Goal: Task Accomplishment & Management: Manage account settings

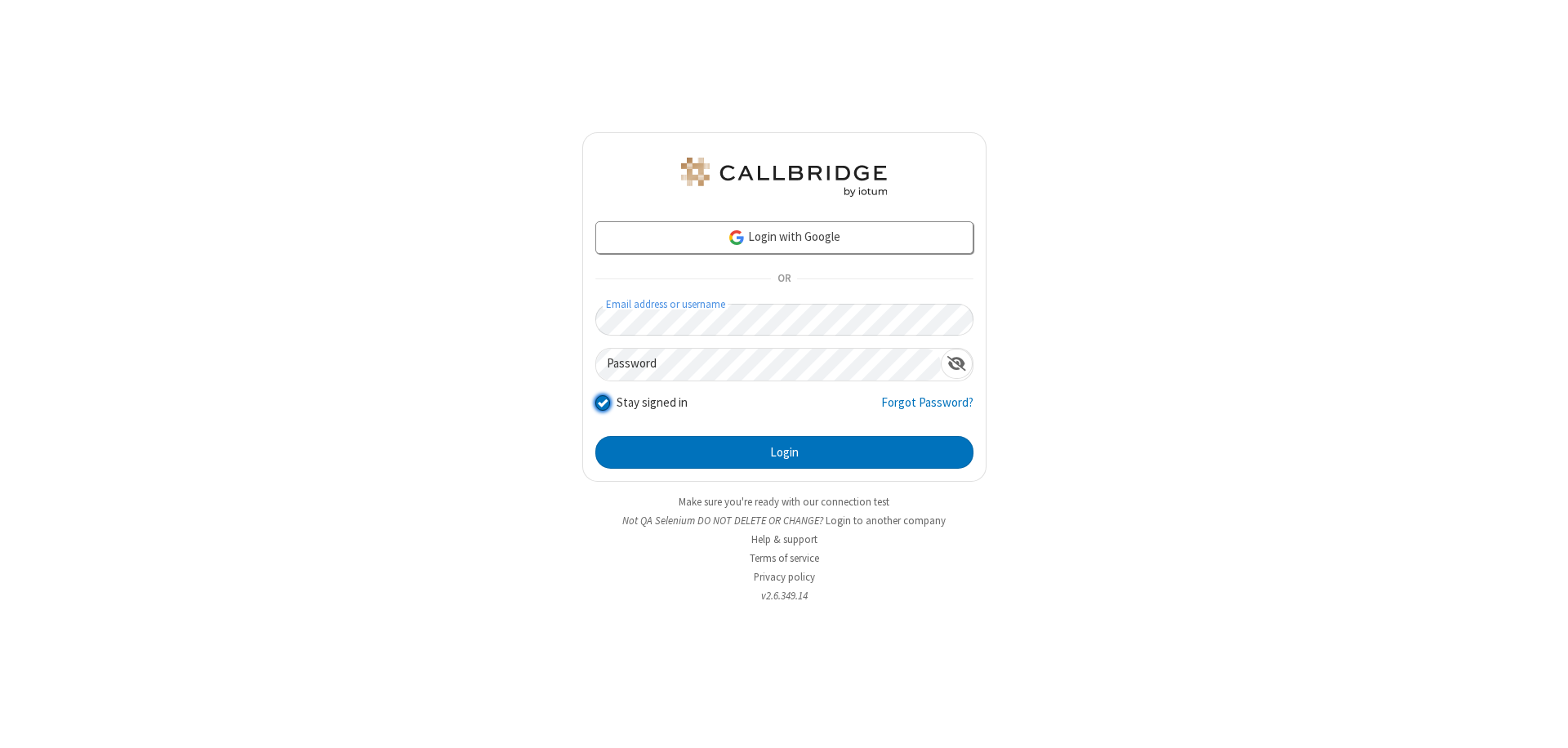
click at [602, 402] on input "Stay signed in" at bounding box center [603, 402] width 15 height 17
checkbox input "false"
click at [784, 452] on button "Login" at bounding box center [784, 452] width 378 height 33
click at [602, 402] on input "Stay signed in" at bounding box center [603, 402] width 15 height 17
checkbox input "false"
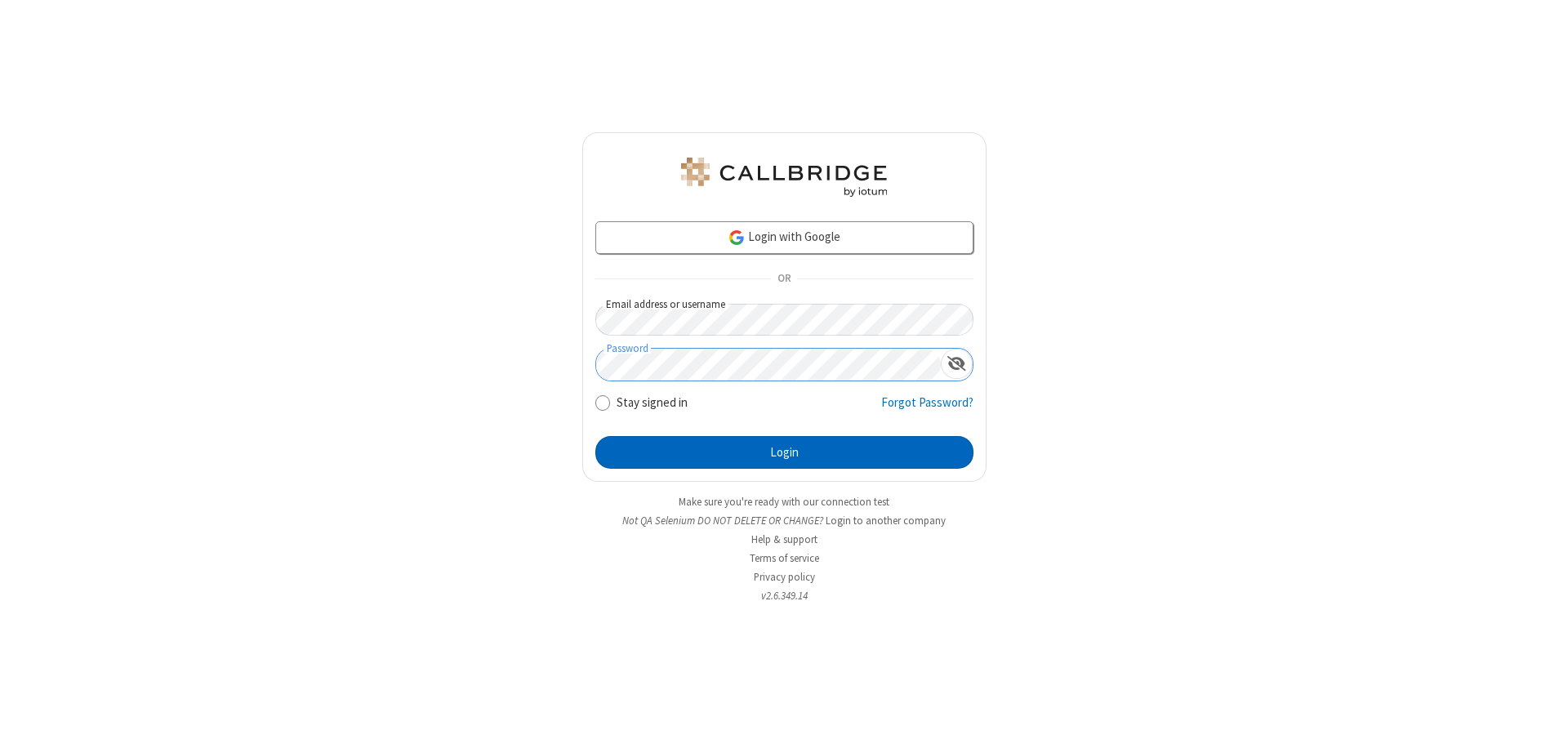
click at [784, 452] on button "Login" at bounding box center [784, 452] width 378 height 33
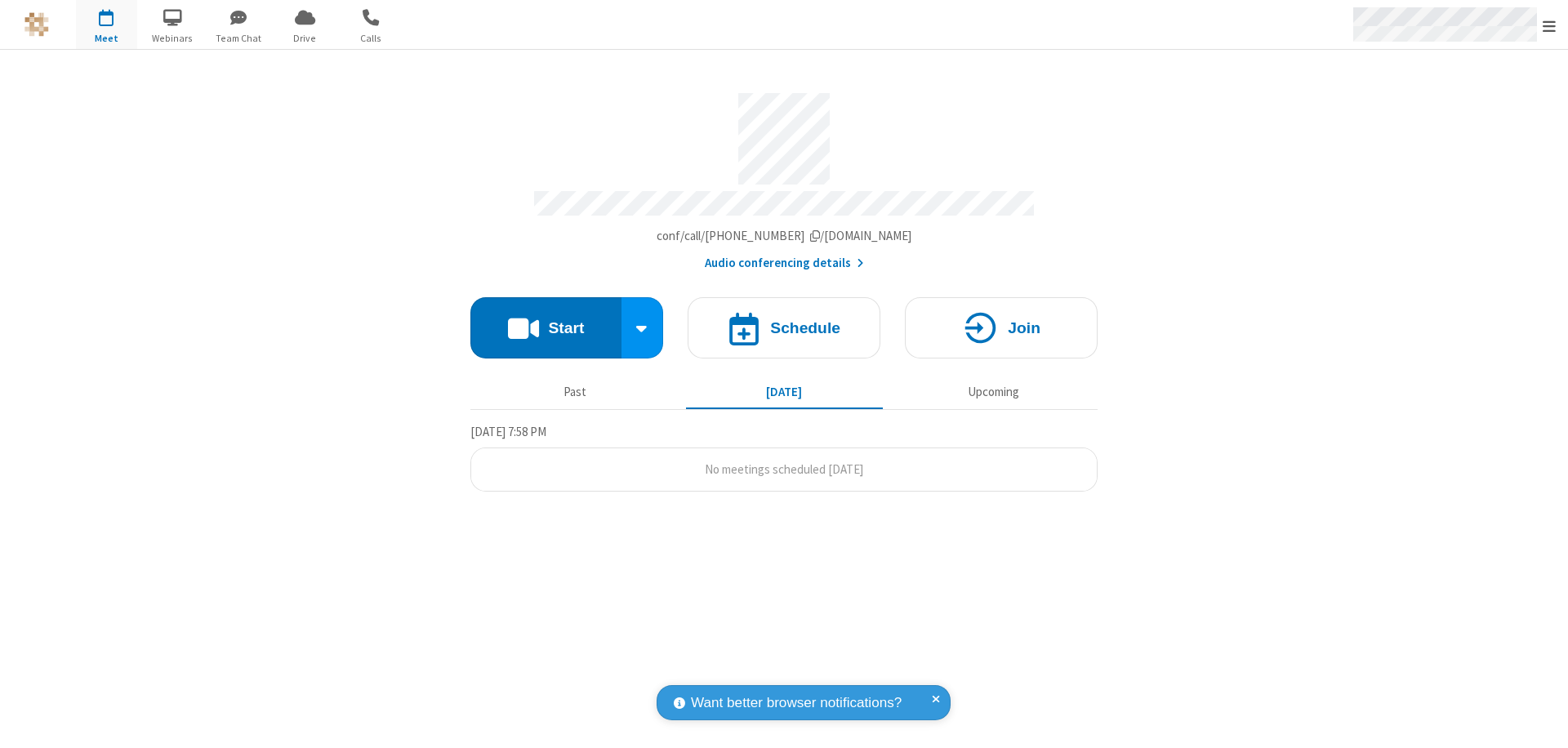
click at [1549, 24] on span "Open menu" at bounding box center [1549, 26] width 13 height 16
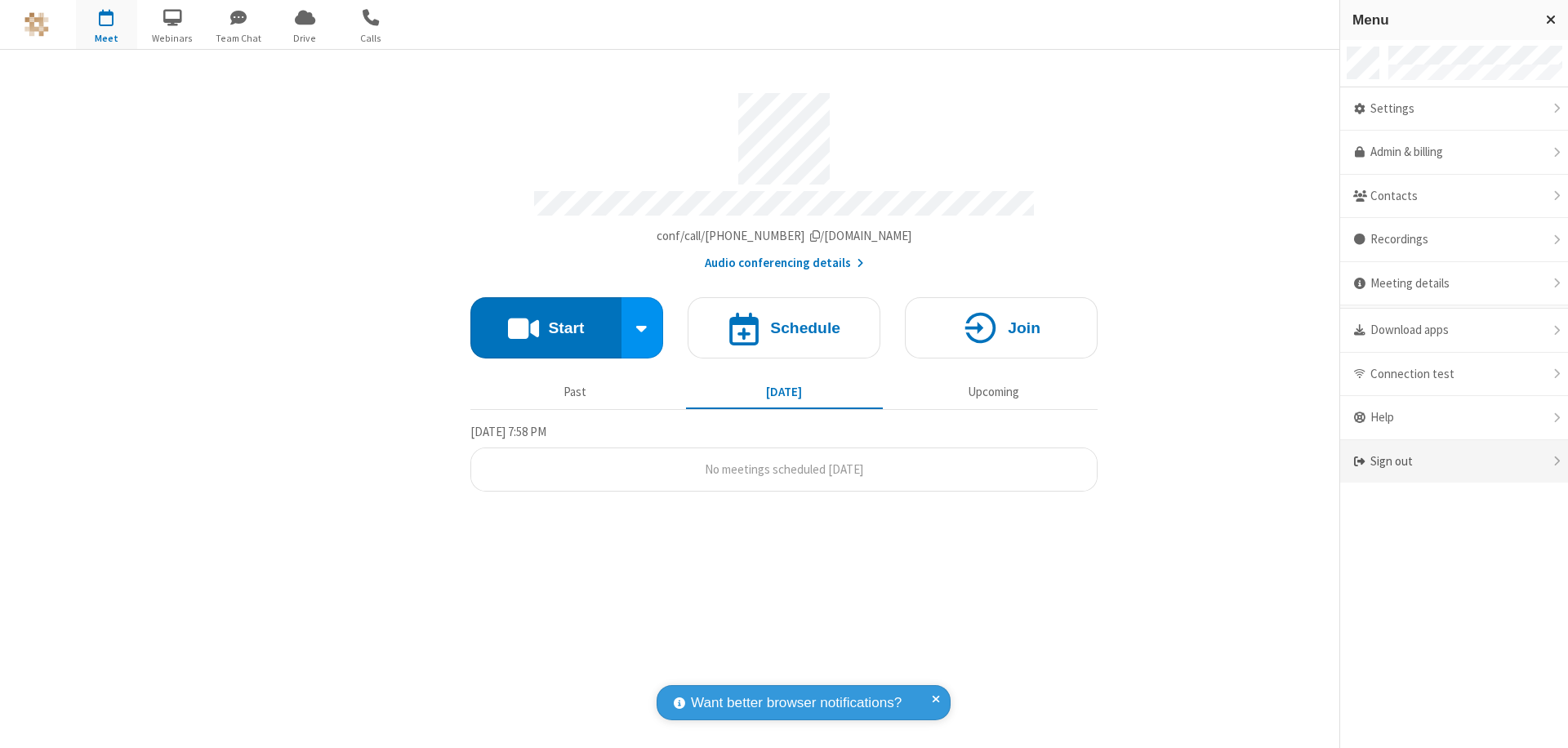
click at [1453, 461] on div "Sign out" at bounding box center [1453, 461] width 228 height 43
